Goal: Task Accomplishment & Management: Manage account settings

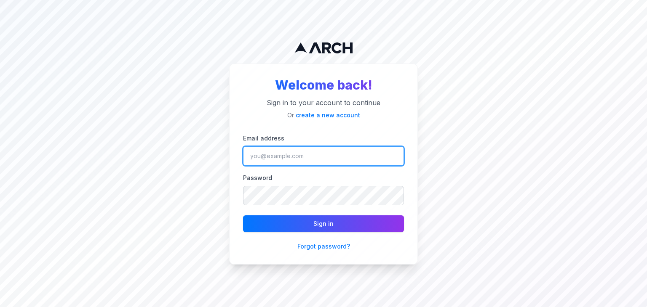
type input "[EMAIL_ADDRESS][DOMAIN_NAME]"
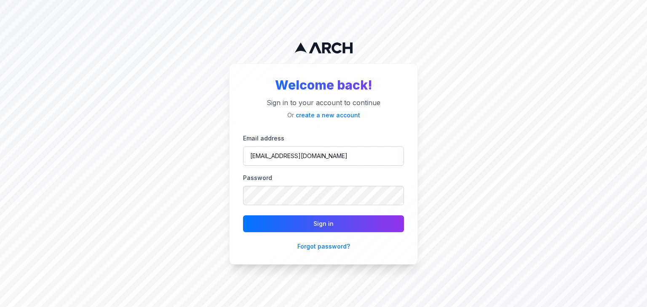
click at [345, 223] on button "Sign in" at bounding box center [323, 224] width 161 height 17
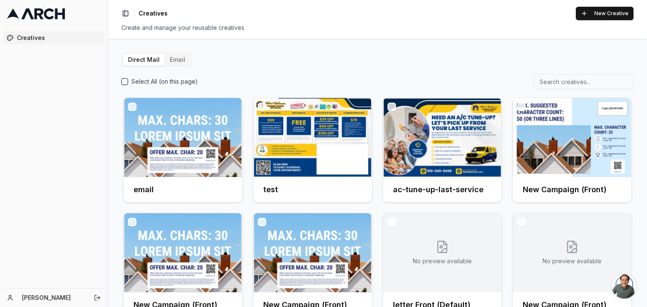
click at [178, 61] on button "Email" at bounding box center [178, 60] width 26 height 12
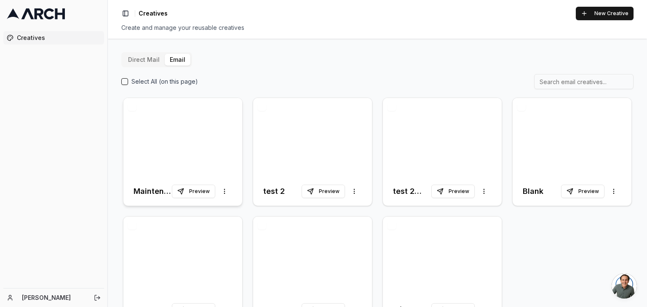
click at [166, 140] on div at bounding box center [182, 137] width 119 height 79
click at [176, 150] on div at bounding box center [182, 137] width 119 height 79
click at [222, 192] on html "Creatives [PERSON_NAME] Toggle Sidebar Creatives New Creative Create and manage…" at bounding box center [323, 153] width 647 height 307
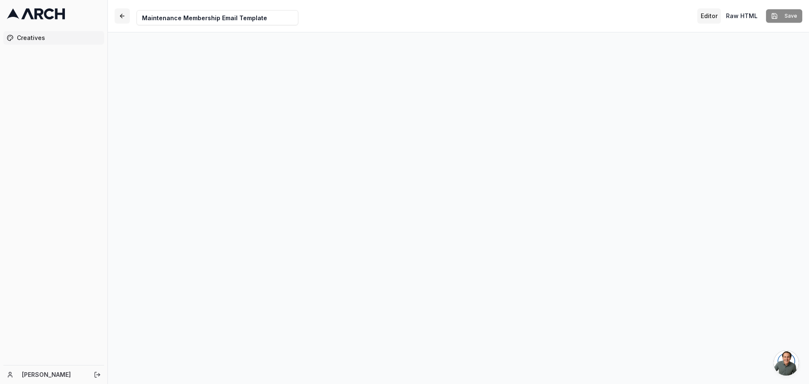
click at [128, 13] on button "button" at bounding box center [122, 15] width 15 height 15
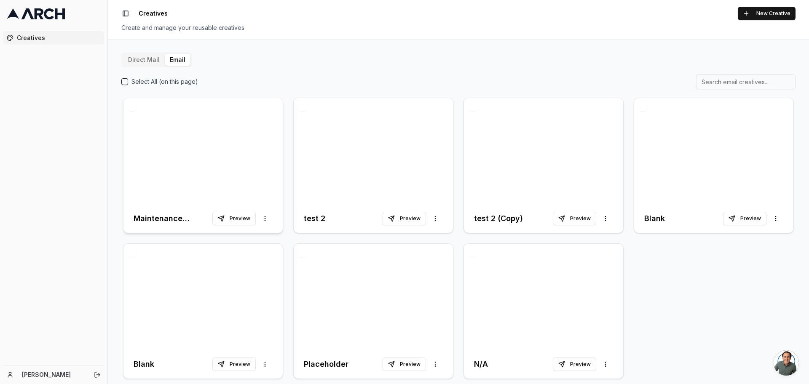
click at [198, 160] on div at bounding box center [202, 151] width 159 height 106
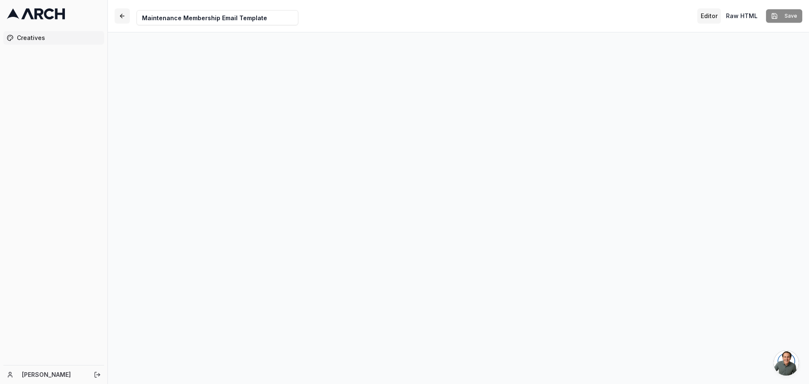
click at [126, 13] on button "button" at bounding box center [122, 15] width 15 height 15
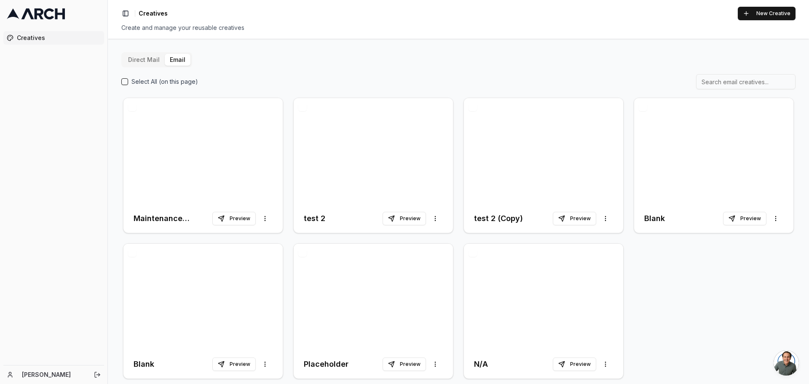
scroll to position [9, 0]
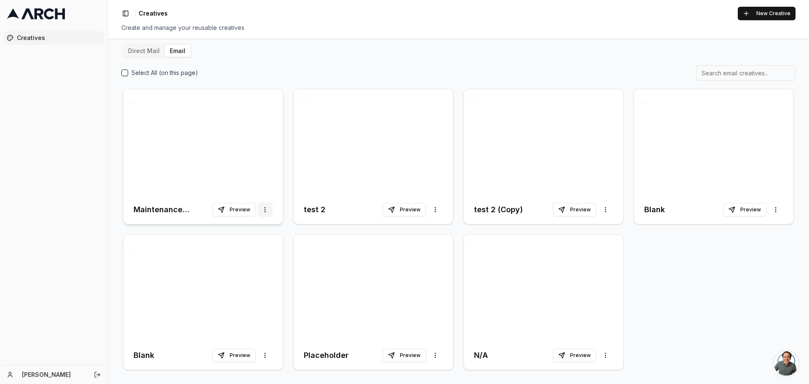
click at [264, 209] on html "Creatives vikram kharbanda Toggle Sidebar Creatives New Creative Create and man…" at bounding box center [404, 192] width 809 height 384
click at [255, 232] on div "Duplicate" at bounding box center [245, 227] width 50 height 13
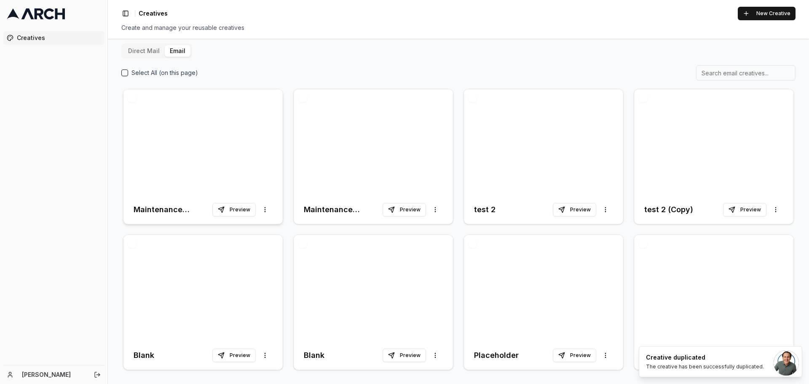
click at [184, 154] on div at bounding box center [202, 142] width 159 height 106
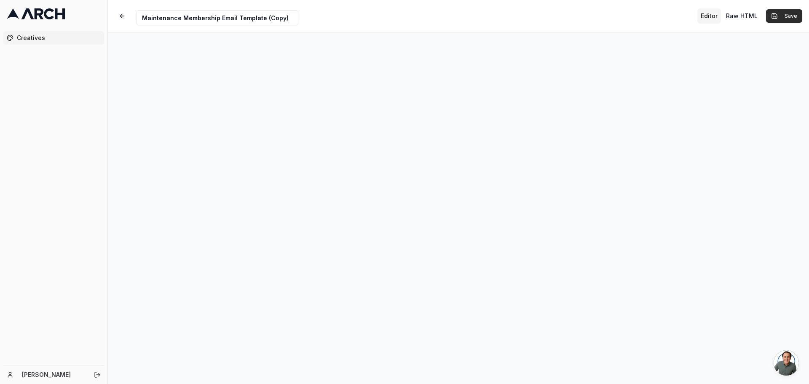
click at [796, 17] on button "Save" at bounding box center [784, 15] width 36 height 13
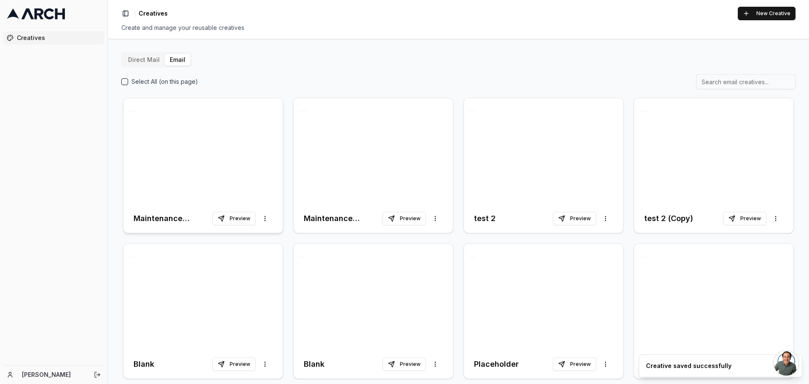
click at [231, 164] on div at bounding box center [202, 151] width 159 height 106
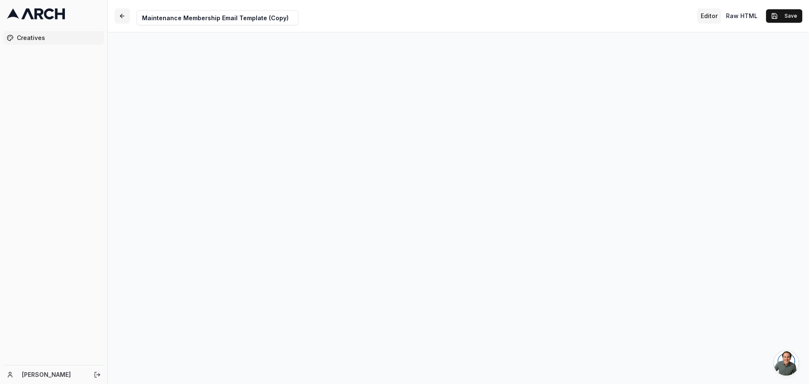
click at [120, 17] on button "button" at bounding box center [122, 15] width 15 height 15
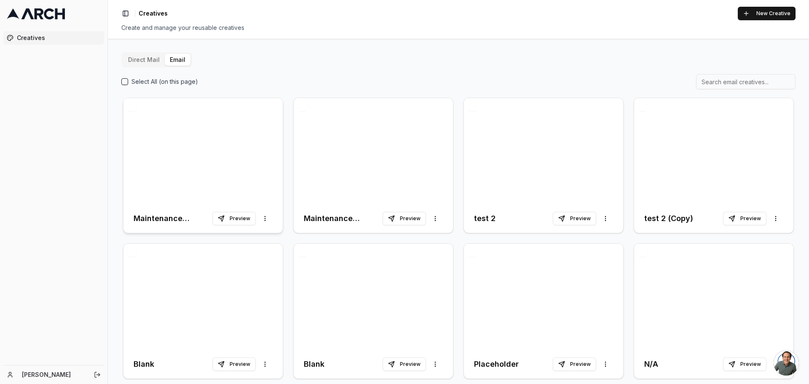
click at [206, 167] on div at bounding box center [202, 151] width 159 height 106
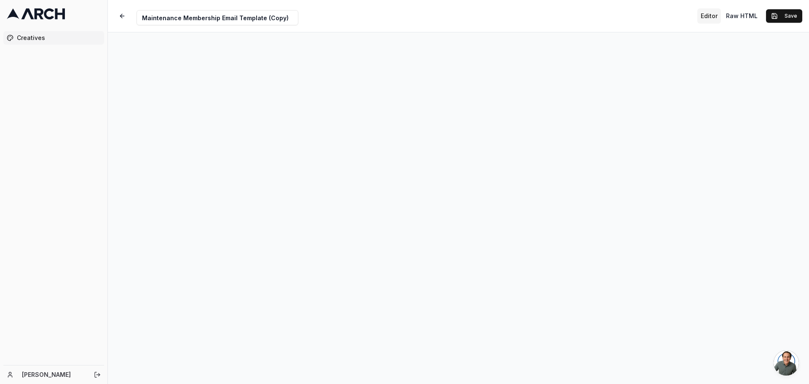
drag, startPoint x: 291, startPoint y: 17, endPoint x: 263, endPoint y: 21, distance: 28.1
click at [263, 21] on input "Maintenance Membership Email Template (Copy)" at bounding box center [217, 17] width 162 height 15
type input "Maintenance Membership Email Template Updated"
click at [788, 18] on button "Save" at bounding box center [784, 15] width 36 height 13
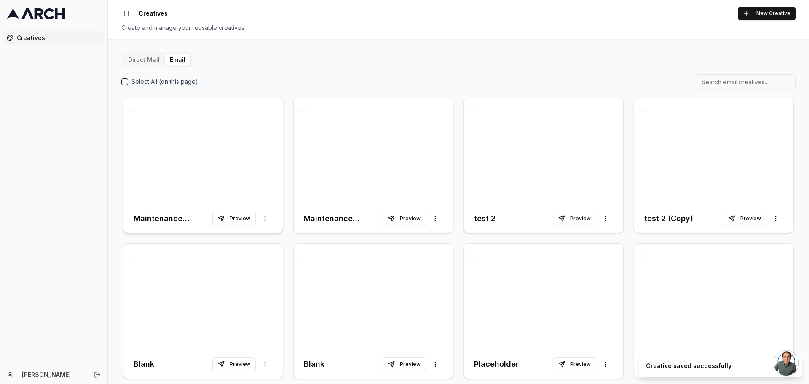
click at [217, 162] on div at bounding box center [202, 151] width 159 height 106
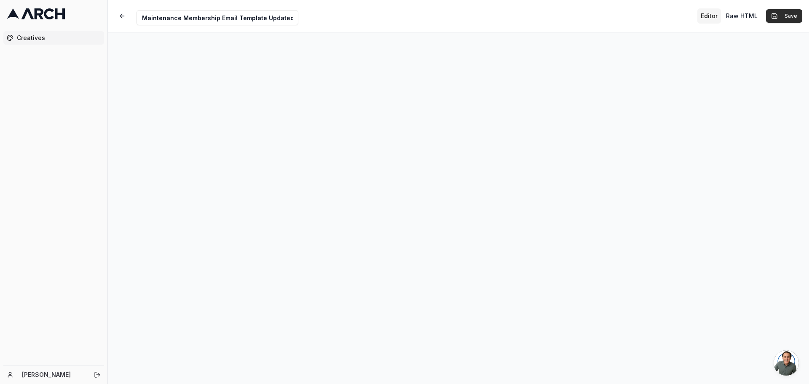
click at [780, 16] on button "Save" at bounding box center [784, 15] width 36 height 13
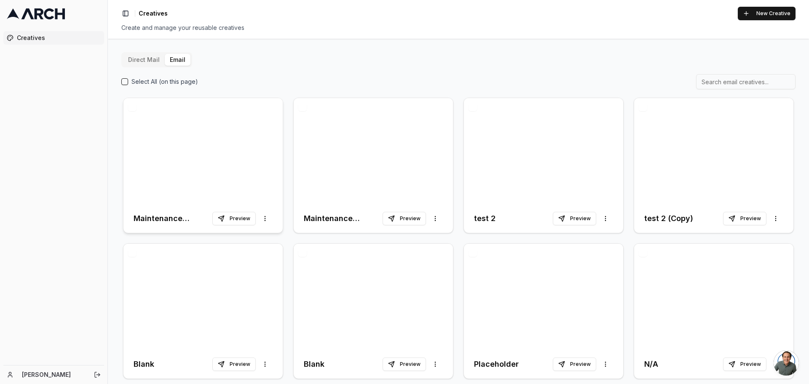
click at [209, 183] on div at bounding box center [202, 151] width 159 height 106
click at [200, 157] on div at bounding box center [202, 151] width 159 height 106
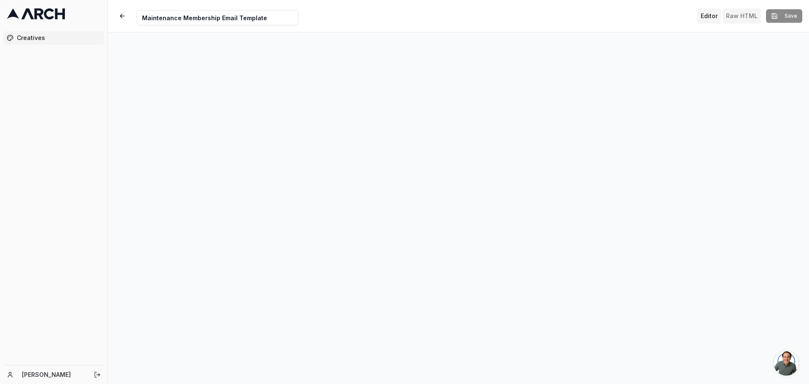
drag, startPoint x: 738, startPoint y: 14, endPoint x: 744, endPoint y: 15, distance: 5.9
click at [744, 15] on button "Raw HTML" at bounding box center [741, 15] width 38 height 15
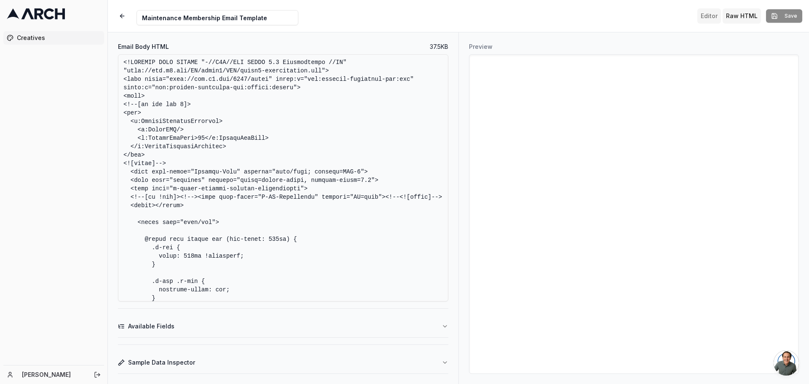
click at [707, 18] on button "Editor" at bounding box center [709, 15] width 24 height 15
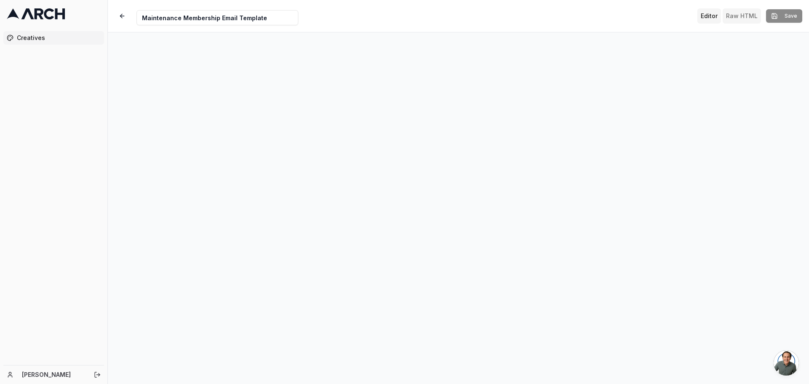
click at [732, 17] on button "Raw HTML" at bounding box center [741, 15] width 38 height 15
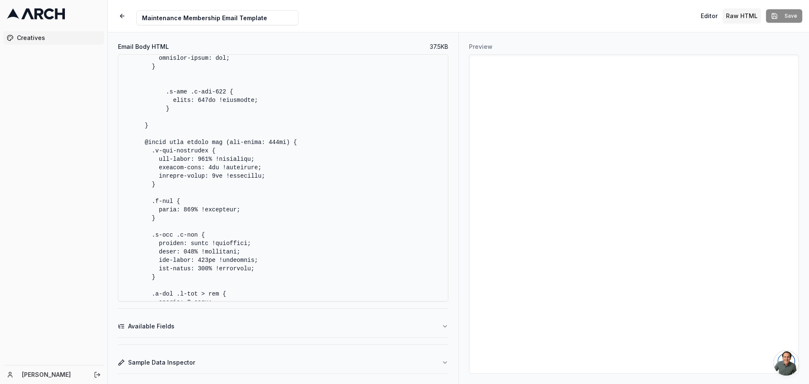
scroll to position [1421, 0]
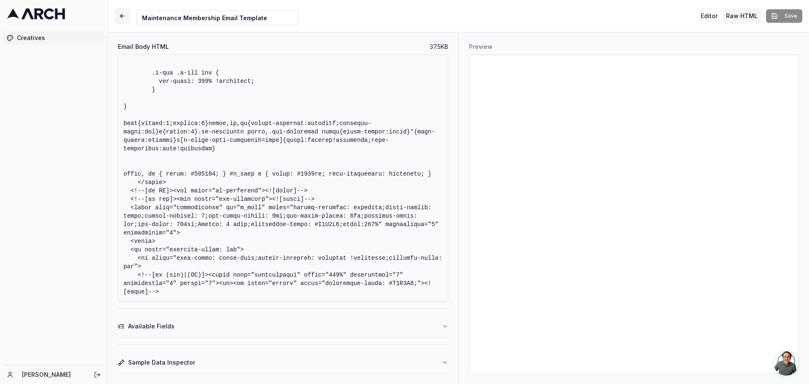
click at [127, 18] on button "button" at bounding box center [122, 15] width 15 height 15
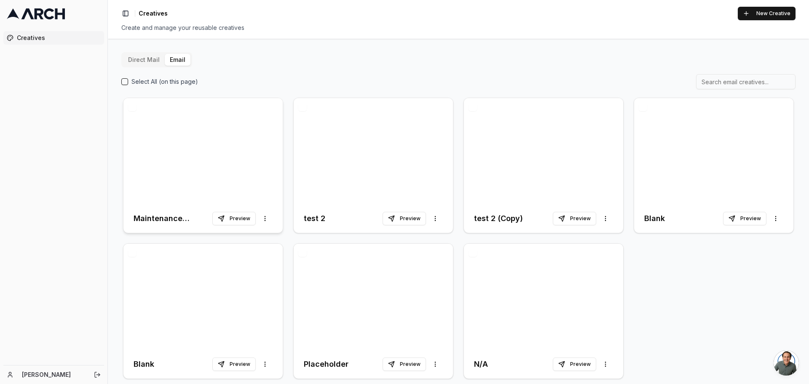
click at [188, 142] on div at bounding box center [202, 151] width 159 height 106
drag, startPoint x: 188, startPoint y: 142, endPoint x: 163, endPoint y: 148, distance: 26.6
click at [163, 148] on div at bounding box center [202, 151] width 159 height 106
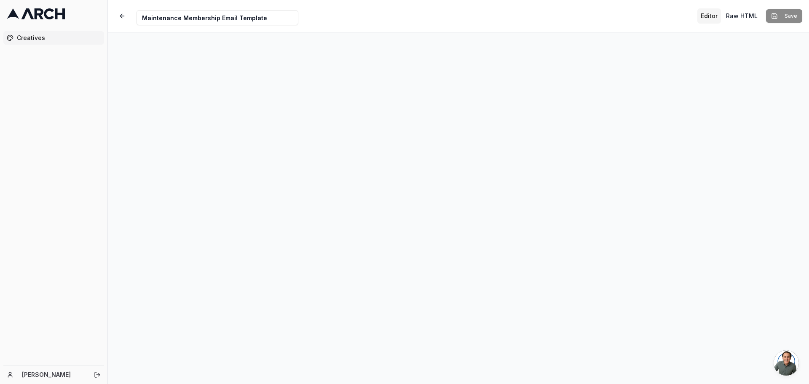
click at [220, 19] on input "Maintenance Membership Email Template" at bounding box center [217, 17] width 162 height 15
click at [403, 30] on div "Creative Name Maintenance Membership Email Template Updated Editor Raw HTML Save" at bounding box center [485, 16] width 755 height 32
click at [472, 30] on div "Creative Name Maintenance Membership Email Template Updated Editor Raw HTML Save" at bounding box center [485, 16] width 755 height 32
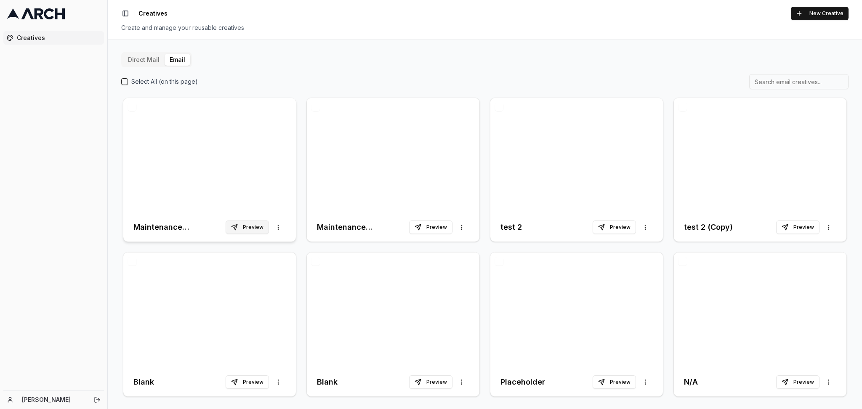
drag, startPoint x: 261, startPoint y: 230, endPoint x: 252, endPoint y: 229, distance: 9.3
click at [252, 229] on button "Preview" at bounding box center [247, 227] width 43 height 13
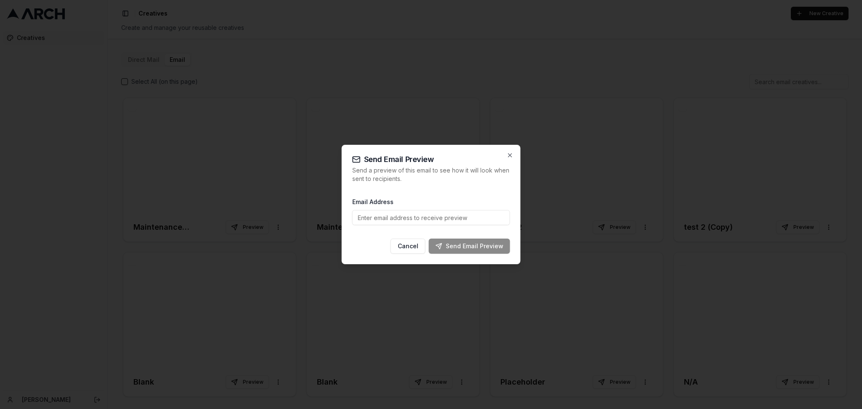
click at [436, 222] on input "Email Address" at bounding box center [431, 217] width 158 height 15
type input "testingformyclient@gmail.com"
click at [482, 249] on div "Send Email Preview" at bounding box center [470, 246] width 68 height 8
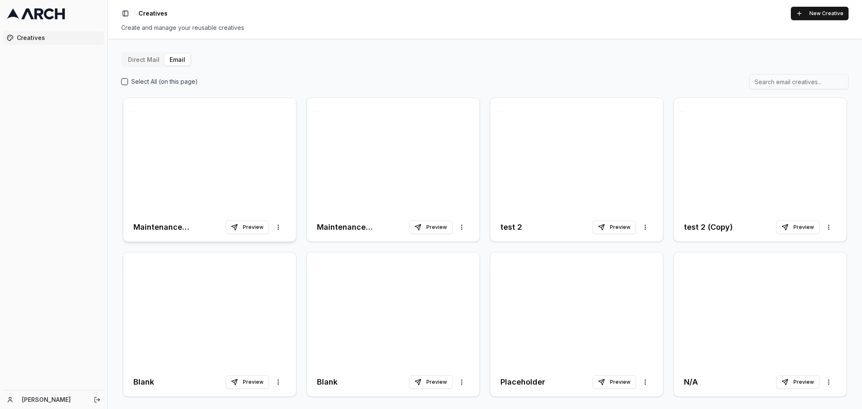
click at [234, 158] on div at bounding box center [209, 155] width 173 height 115
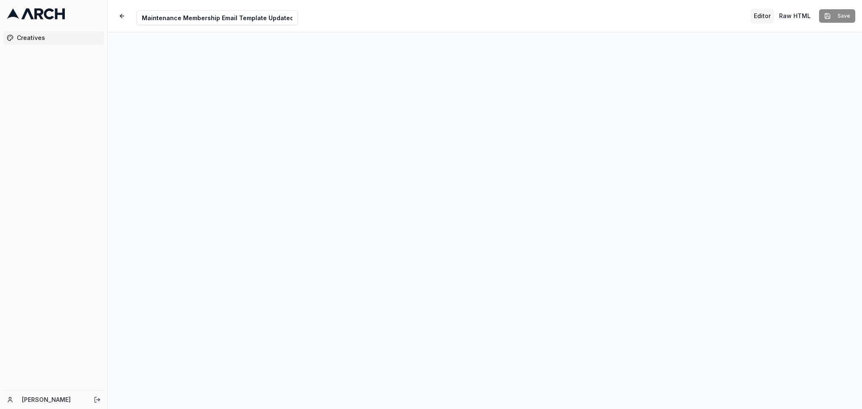
click at [38, 214] on div "Creatives" at bounding box center [53, 209] width 107 height 363
click at [123, 16] on button "button" at bounding box center [122, 15] width 15 height 15
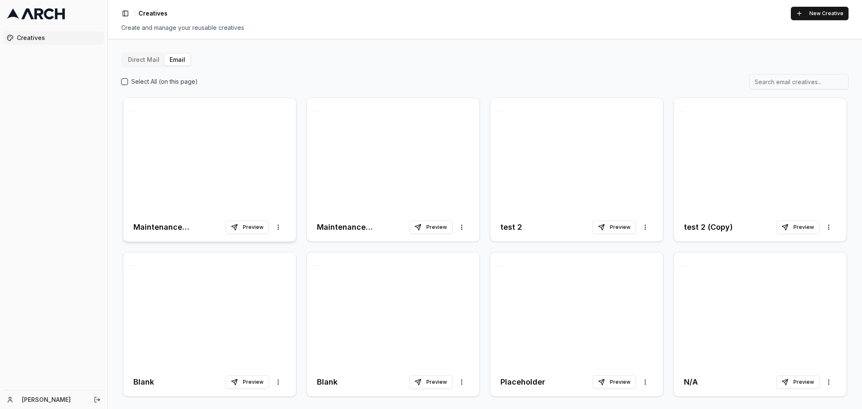
click at [176, 178] on div at bounding box center [209, 155] width 173 height 115
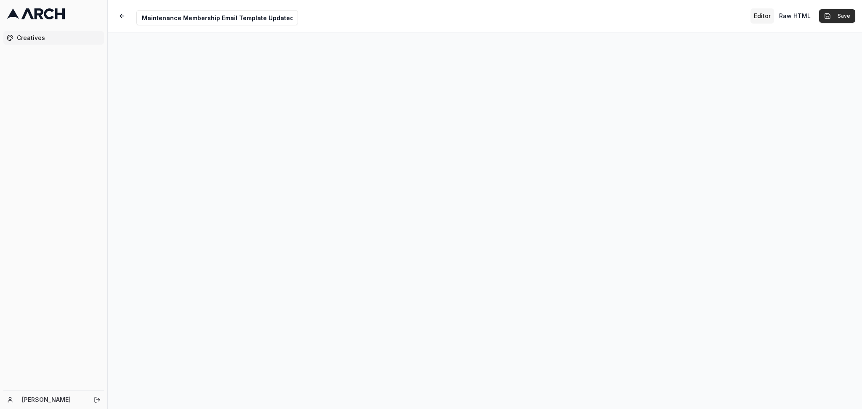
click at [808, 17] on button "Save" at bounding box center [838, 15] width 36 height 13
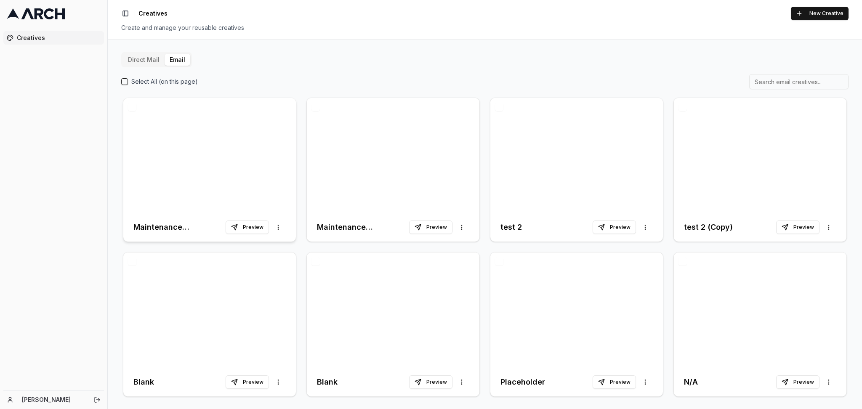
click at [213, 173] on div at bounding box center [209, 155] width 173 height 115
